Goal: Transaction & Acquisition: Purchase product/service

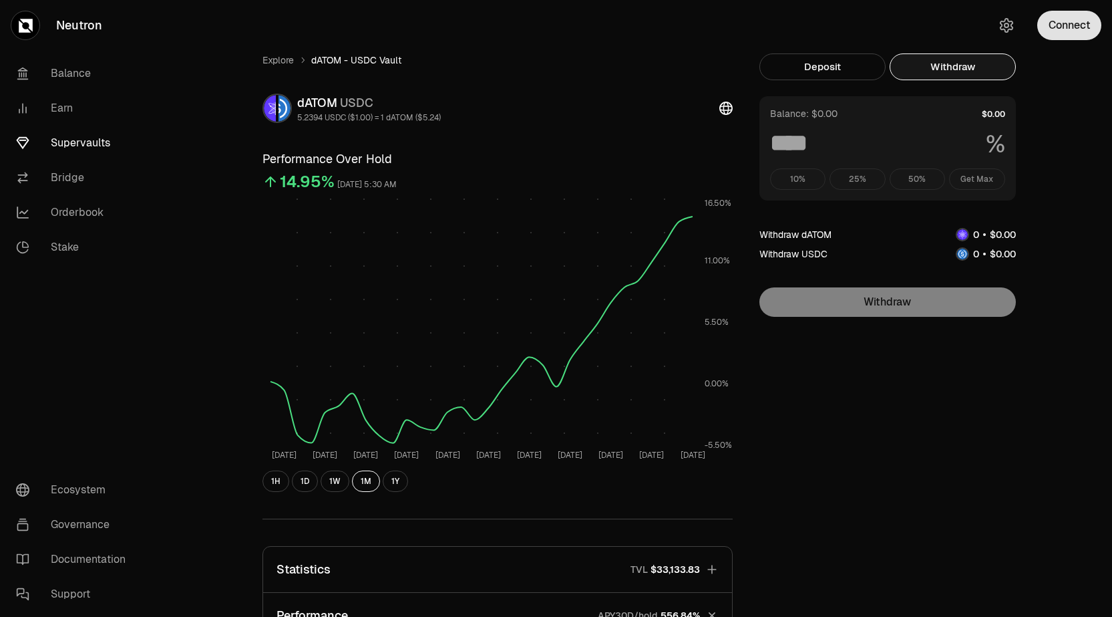
click at [1061, 17] on button "Connect" at bounding box center [1070, 25] width 64 height 29
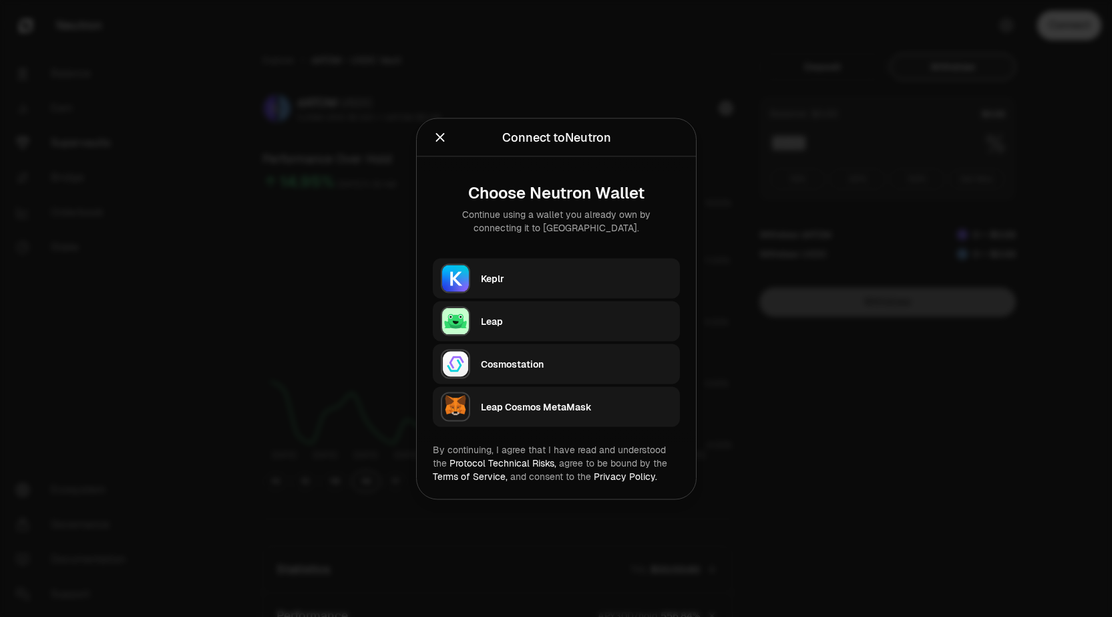
click at [503, 279] on div "Keplr" at bounding box center [576, 277] width 191 height 13
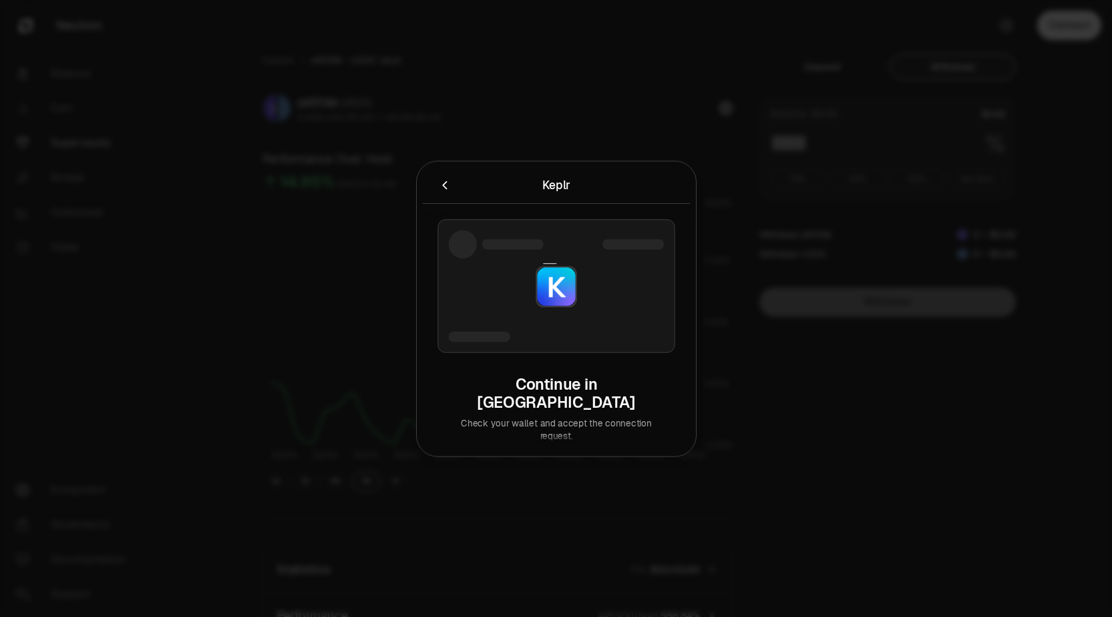
type input "***"
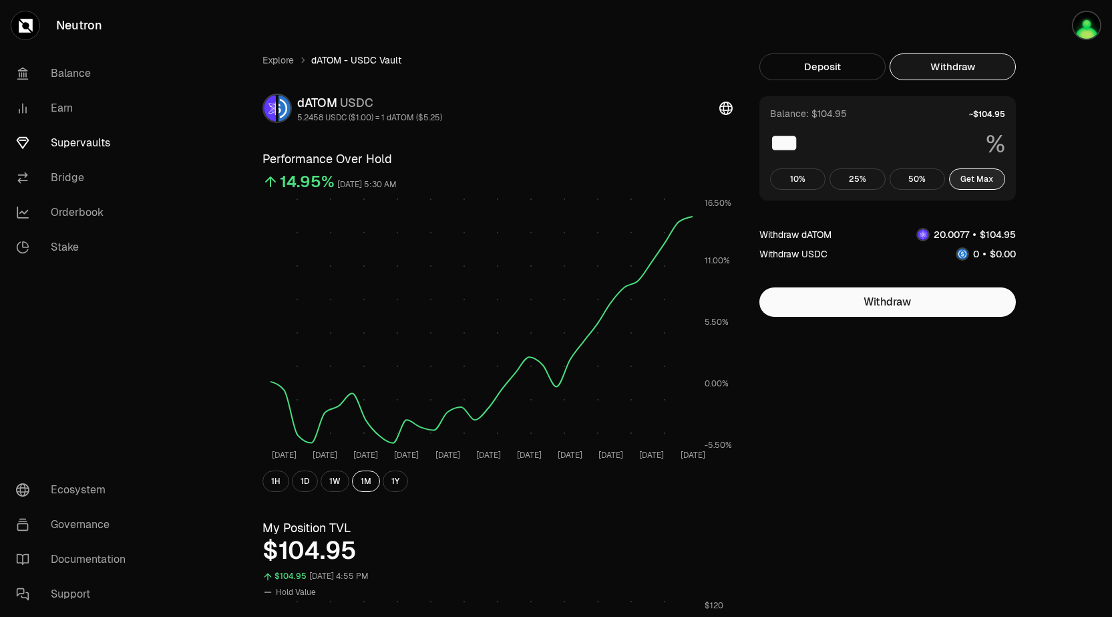
click at [969, 175] on button "Get Max" at bounding box center [977, 178] width 56 height 21
click at [81, 79] on link "Balance" at bounding box center [74, 73] width 139 height 35
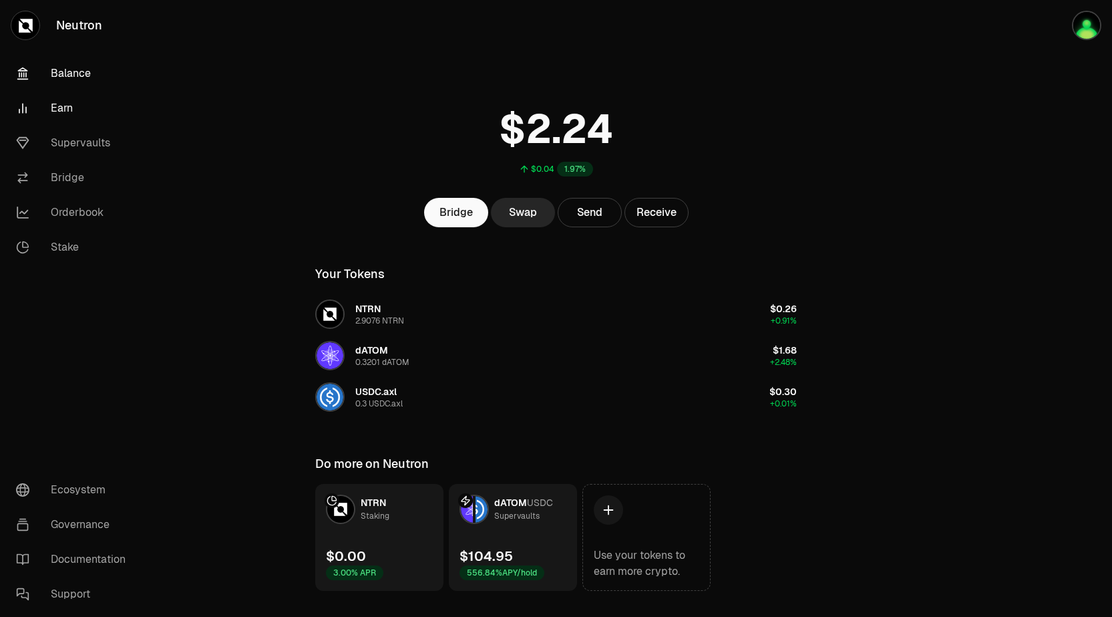
click at [67, 120] on link "Earn" at bounding box center [74, 108] width 139 height 35
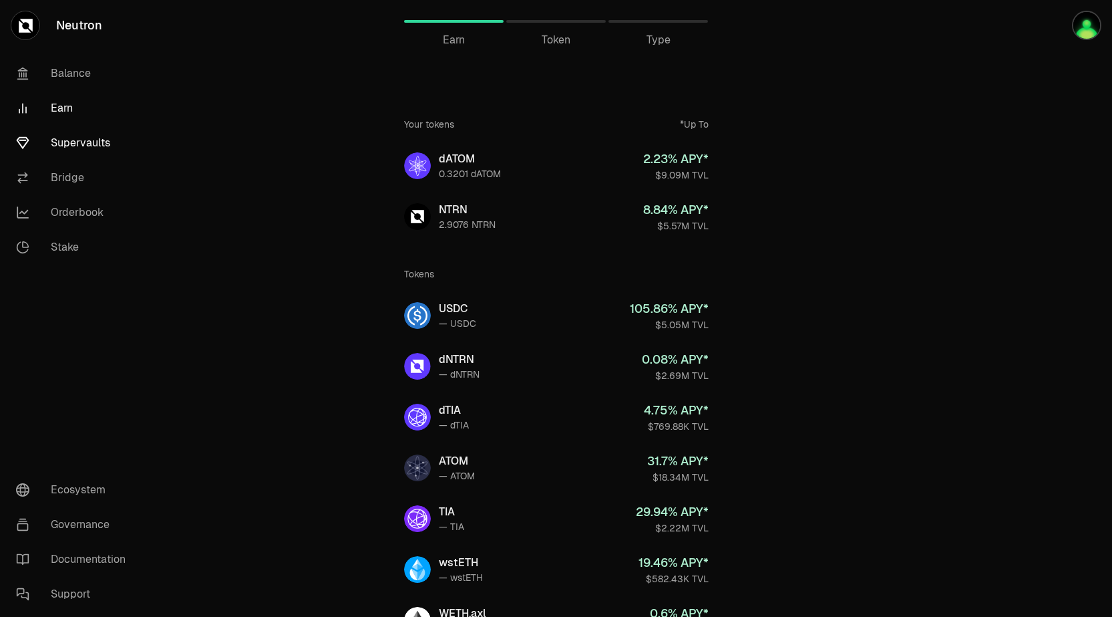
click at [71, 143] on link "Supervaults" at bounding box center [74, 143] width 139 height 35
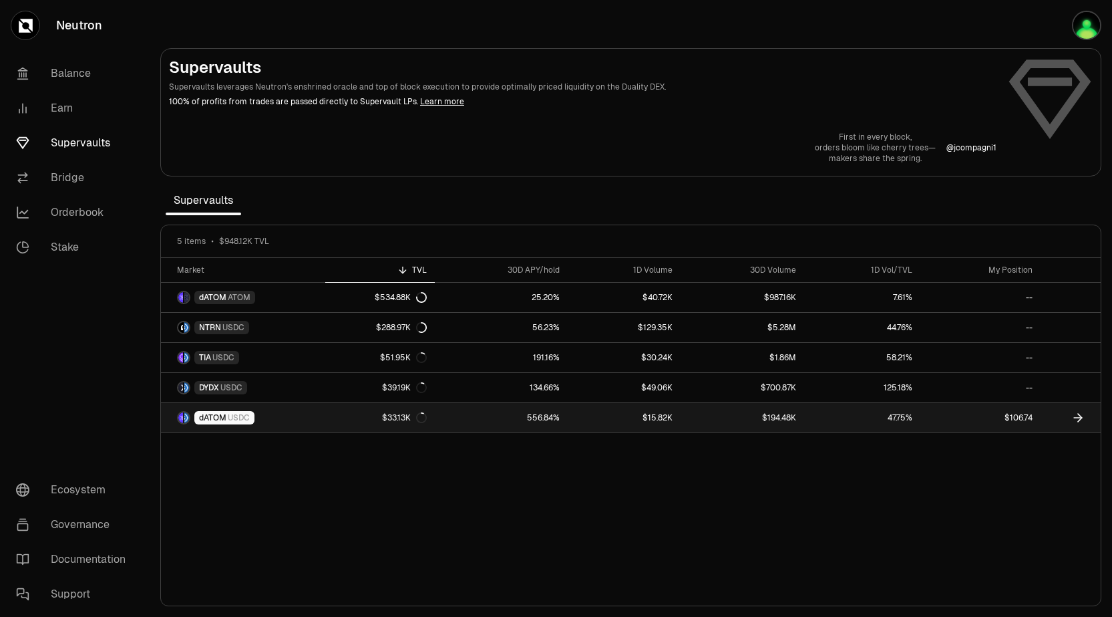
click at [1014, 416] on link "$106.74" at bounding box center [981, 417] width 120 height 29
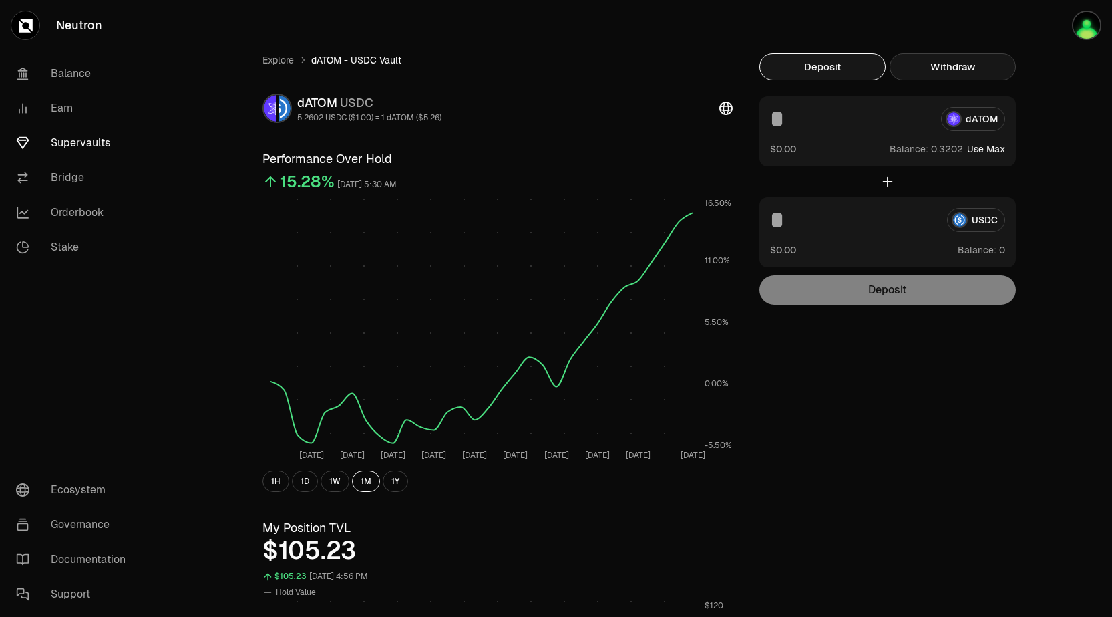
click at [941, 74] on button "Withdraw" at bounding box center [953, 66] width 126 height 27
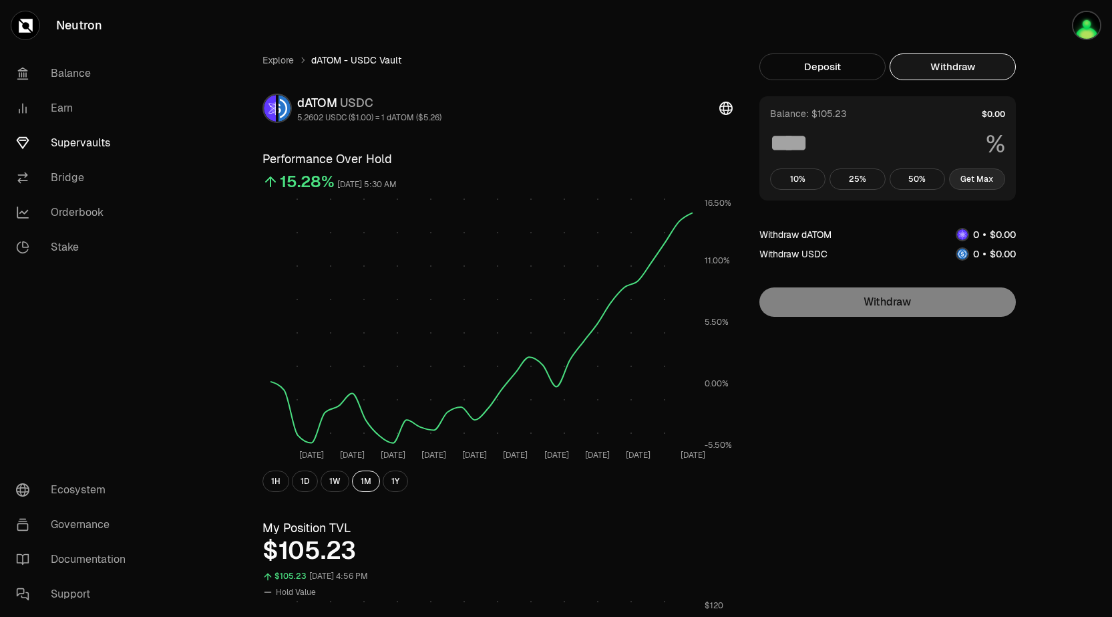
click at [979, 186] on button "Get Max" at bounding box center [977, 178] width 56 height 21
type input "***"
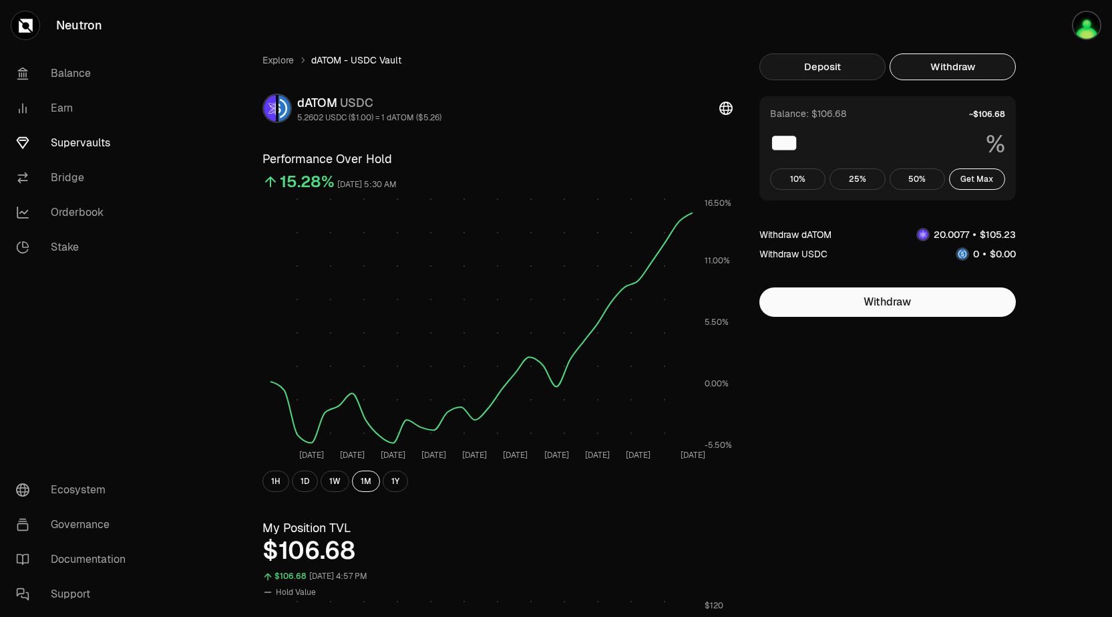
click at [820, 62] on button "Deposit" at bounding box center [823, 66] width 126 height 27
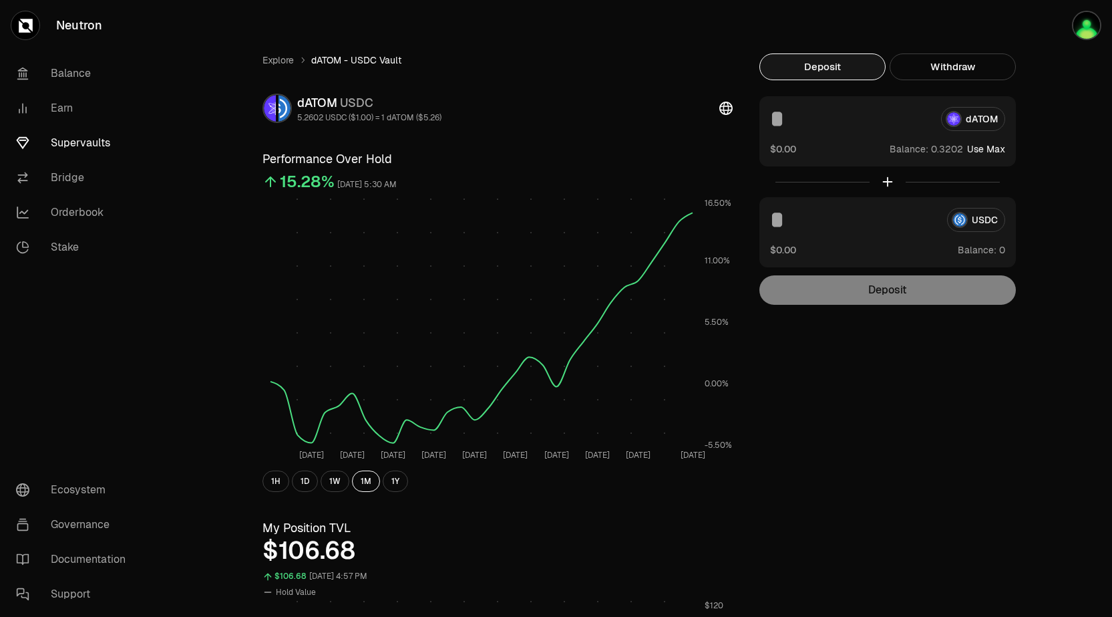
click at [889, 212] on input at bounding box center [853, 220] width 166 height 24
type input "**"
click at [819, 230] on input "**" at bounding box center [853, 220] width 166 height 24
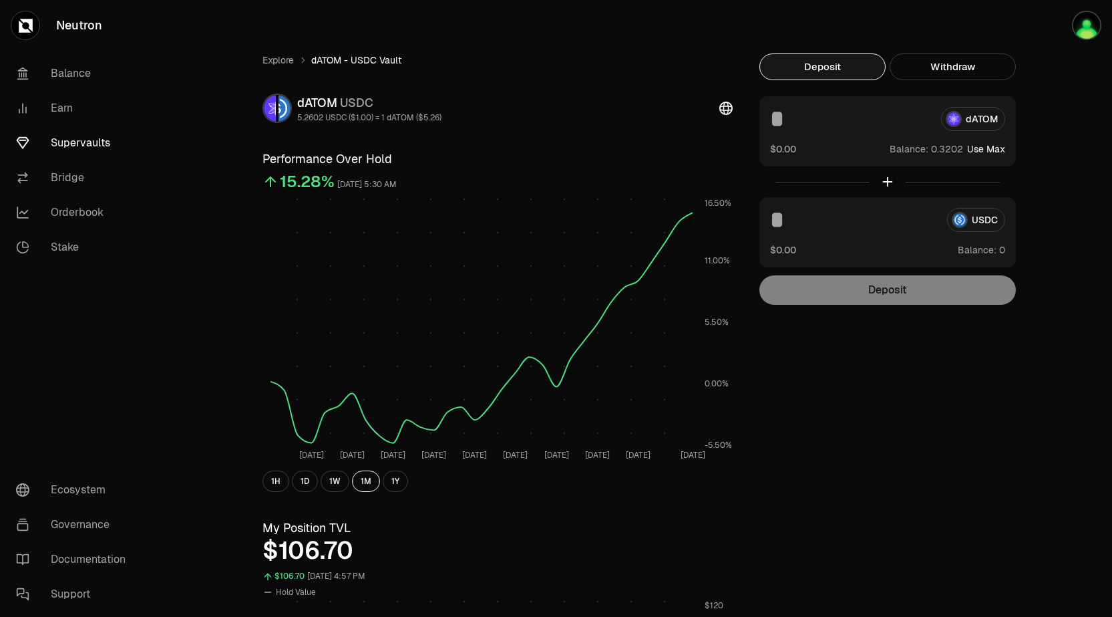
type input "*"
click at [819, 230] on input "*" at bounding box center [853, 220] width 166 height 24
click at [1089, 32] on img "button" at bounding box center [1086, 25] width 29 height 29
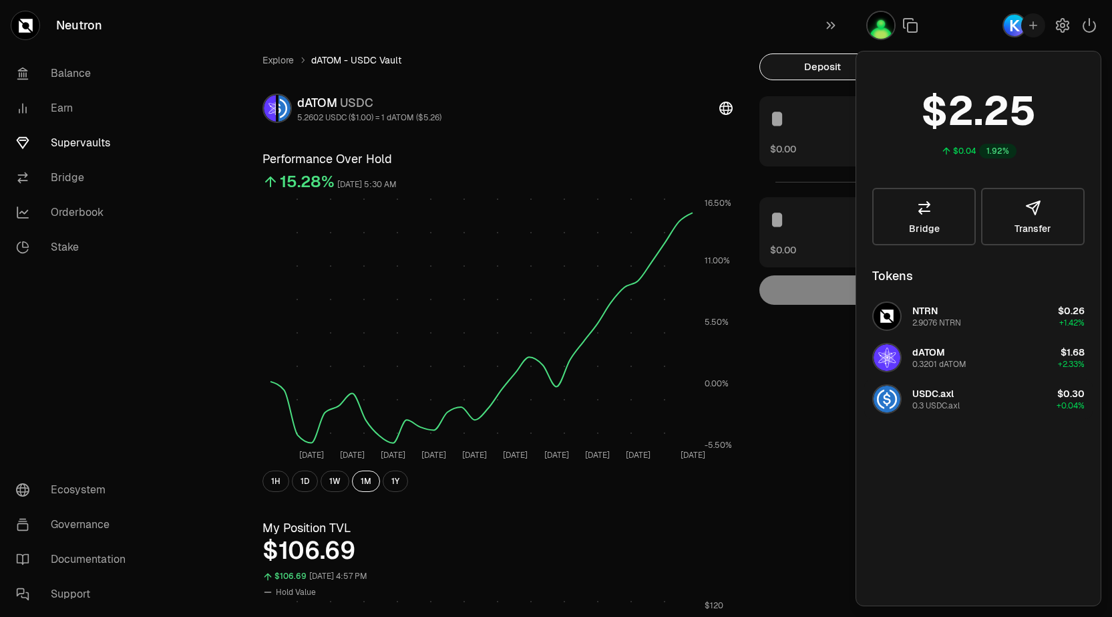
click at [937, 399] on div "USDC.axl" at bounding box center [933, 393] width 41 height 13
click at [83, 75] on link "Balance" at bounding box center [74, 73] width 139 height 35
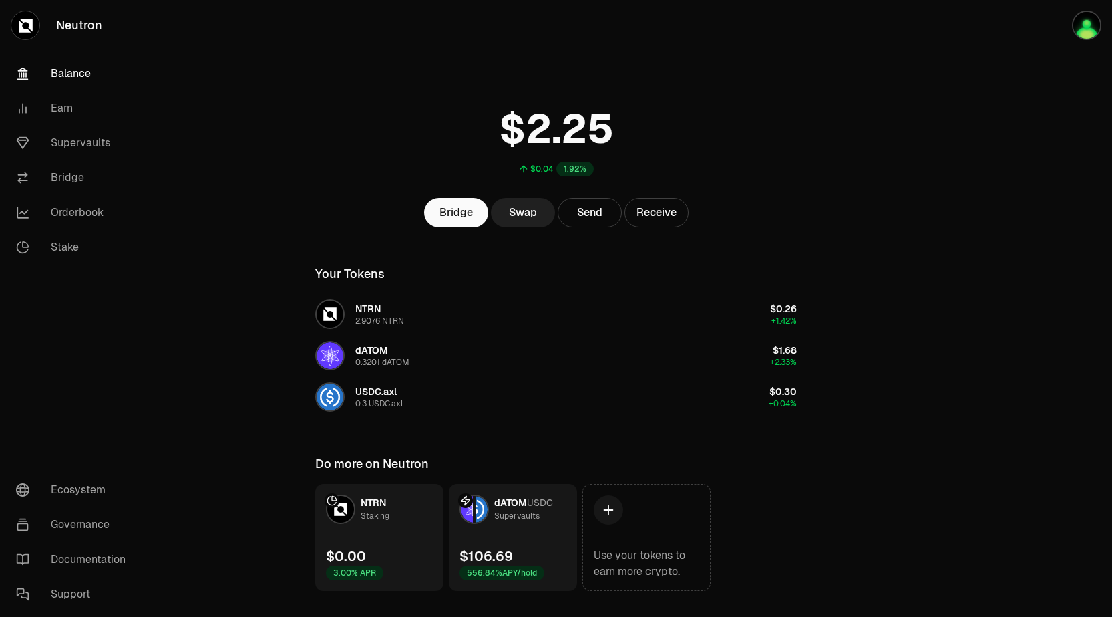
click at [525, 215] on link "Swap" at bounding box center [523, 212] width 64 height 29
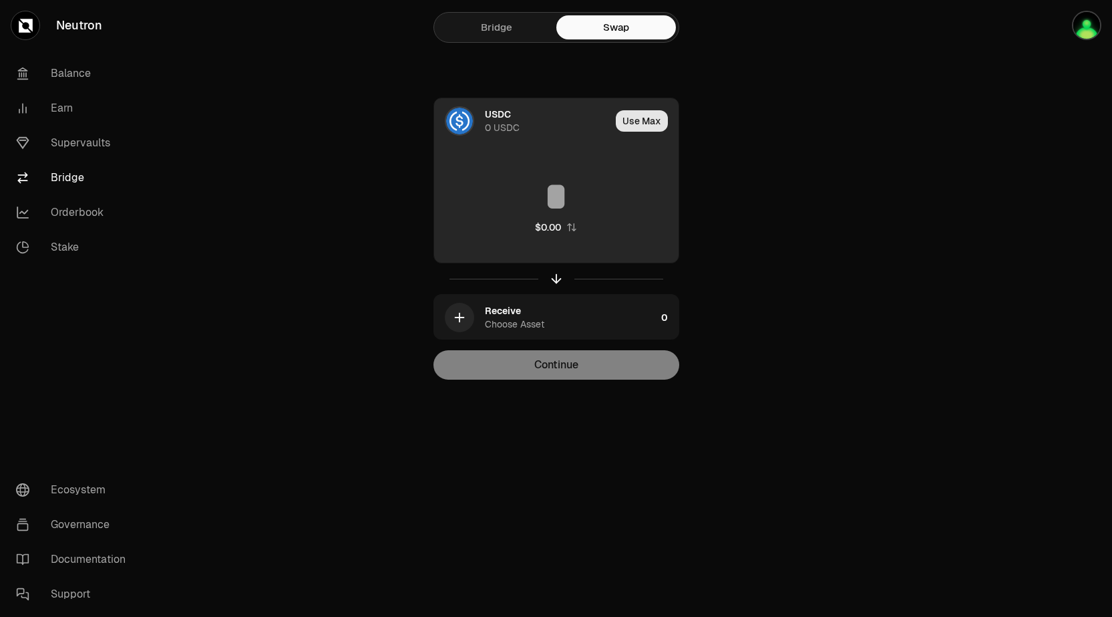
click at [647, 119] on button "Use Max" at bounding box center [642, 120] width 52 height 21
type input "*"
click at [494, 108] on div "USDC" at bounding box center [498, 114] width 26 height 13
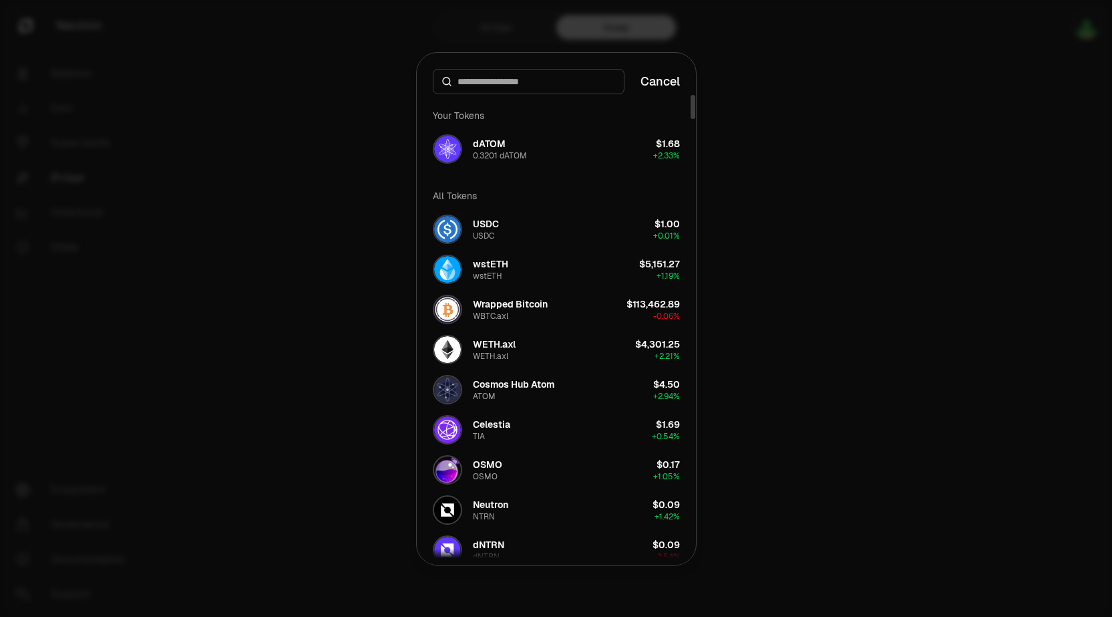
click at [804, 331] on div at bounding box center [556, 308] width 1112 height 617
